Goal: Check status: Check status

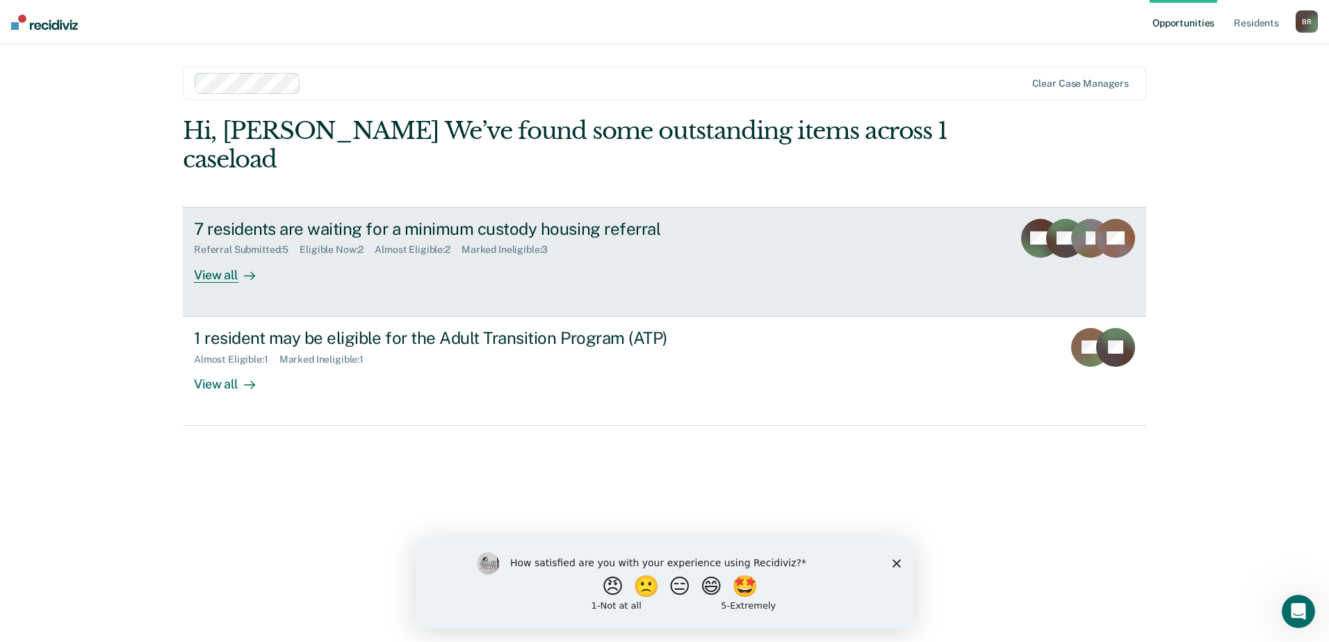
click at [327, 241] on div "Referral Submitted : 5 Eligible Now : 2 Almost Eligible : 2 Marked Ineligible :…" at bounding box center [438, 246] width 488 height 17
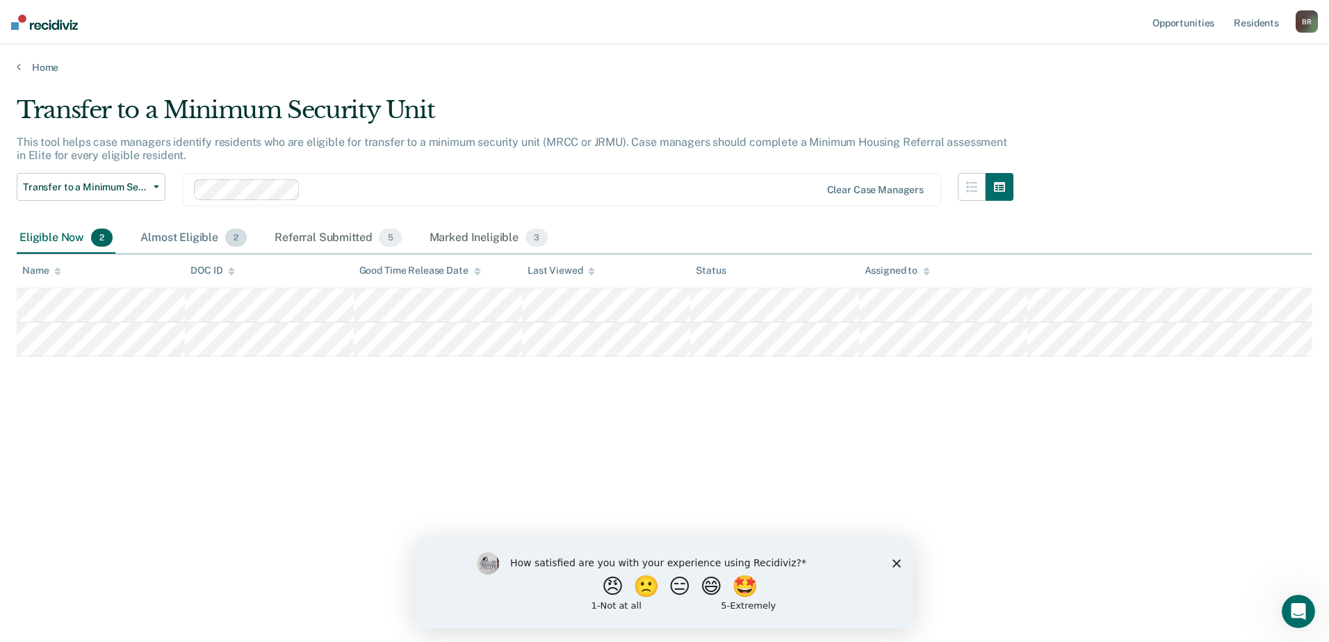
click at [172, 238] on div "Almost Eligible 2" at bounding box center [194, 238] width 112 height 31
click at [55, 235] on div "Eligible Now 2" at bounding box center [66, 238] width 99 height 31
click at [27, 72] on link "Home" at bounding box center [665, 67] width 1296 height 13
